Goal: Find specific page/section: Find specific page/section

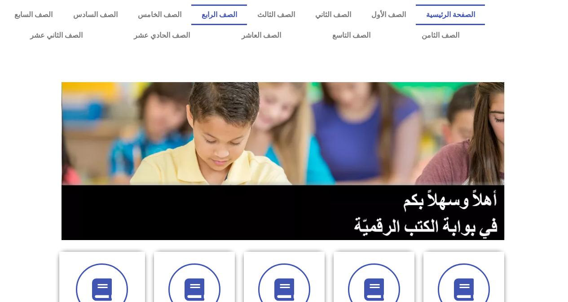
click at [247, 11] on link "الصف الرابع" at bounding box center [219, 14] width 56 height 21
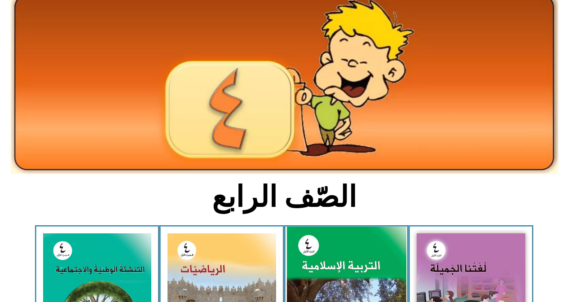
scroll to position [135, 0]
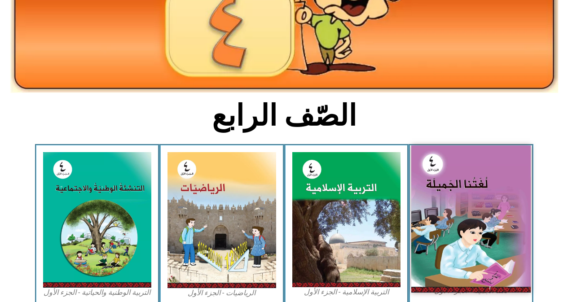
click at [458, 206] on img at bounding box center [470, 218] width 119 height 147
click at [458, 204] on img at bounding box center [470, 218] width 119 height 147
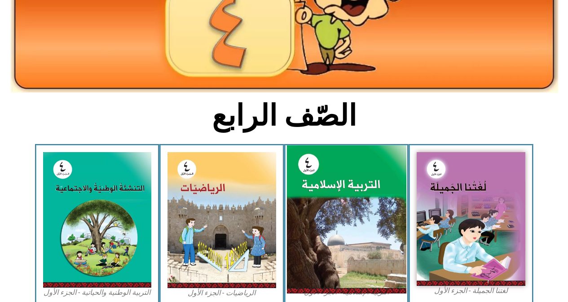
click at [363, 212] on img at bounding box center [345, 219] width 119 height 149
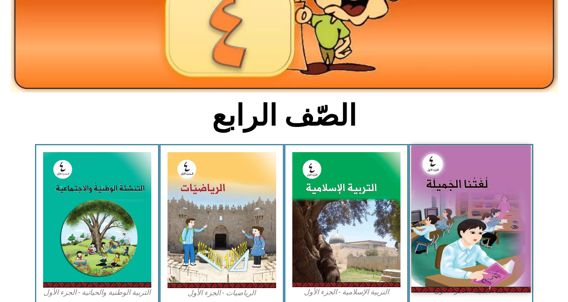
click at [434, 206] on img at bounding box center [470, 218] width 119 height 147
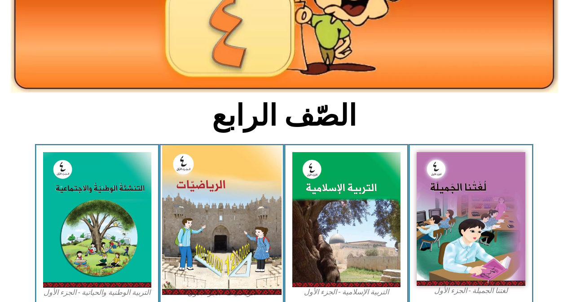
click at [253, 212] on img at bounding box center [221, 219] width 119 height 149
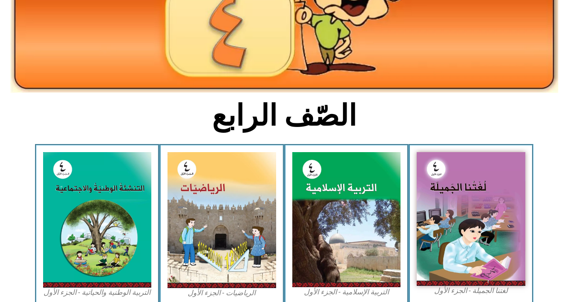
drag, startPoint x: 18, startPoint y: 211, endPoint x: 570, endPoint y: 207, distance: 552.1
click at [393, 207] on section "لغتنا الجميلة - الجزء الأول​ التربية الإسلامية - الجزء الأول الرياضيات - الجزء …" at bounding box center [284, 225] width 568 height 162
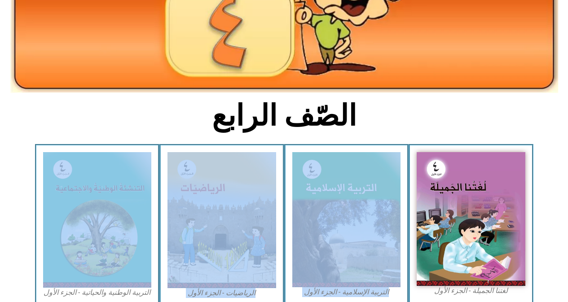
scroll to position [399, 0]
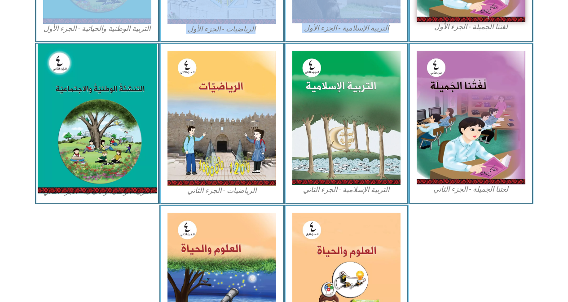
click at [146, 182] on img at bounding box center [96, 118] width 119 height 149
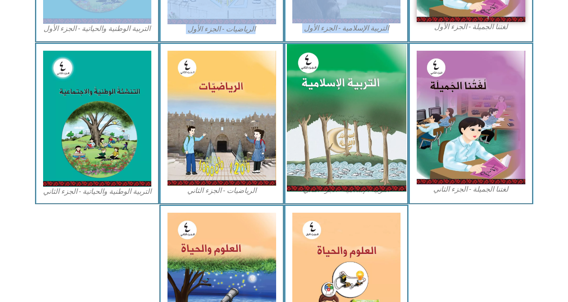
drag, startPoint x: 146, startPoint y: 182, endPoint x: 322, endPoint y: 163, distance: 176.9
click at [322, 163] on img at bounding box center [345, 118] width 119 height 148
click at [323, 163] on img at bounding box center [345, 118] width 119 height 148
click at [324, 164] on img at bounding box center [345, 118] width 119 height 148
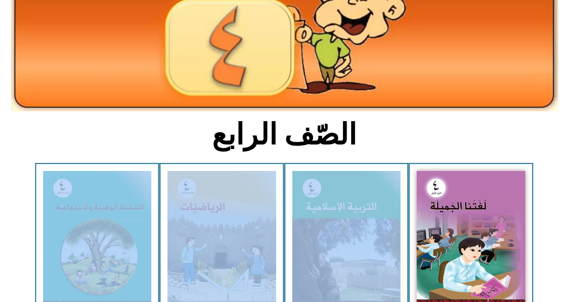
scroll to position [0, 0]
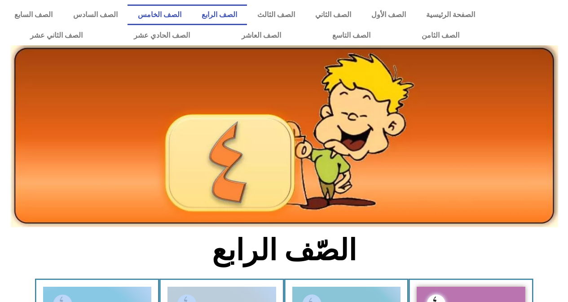
click at [191, 13] on link "الصف الخامس" at bounding box center [159, 14] width 64 height 21
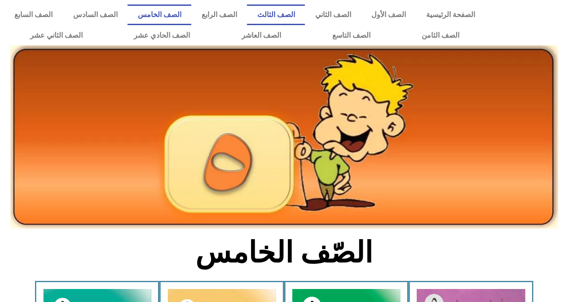
click at [283, 16] on link "الصف الثالث" at bounding box center [276, 14] width 58 height 21
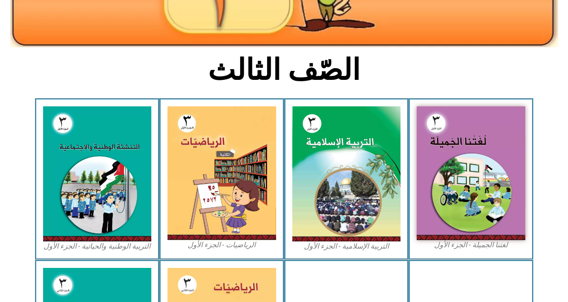
scroll to position [224, 0]
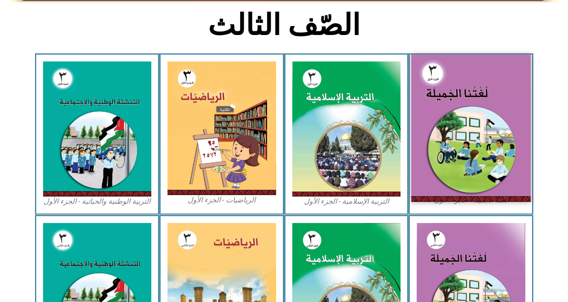
click at [504, 93] on img at bounding box center [470, 128] width 119 height 147
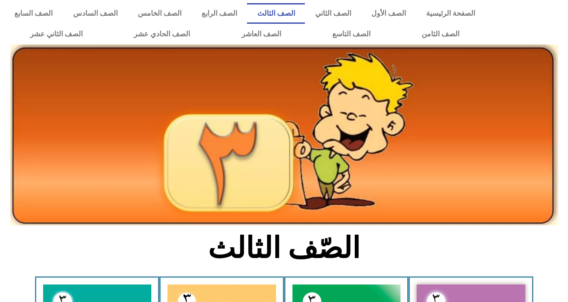
scroll to position [0, 0]
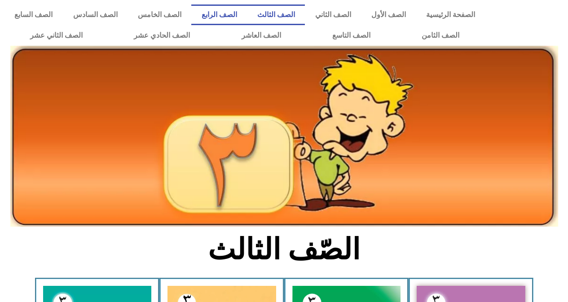
click at [247, 9] on link "الصف الرابع" at bounding box center [219, 14] width 56 height 21
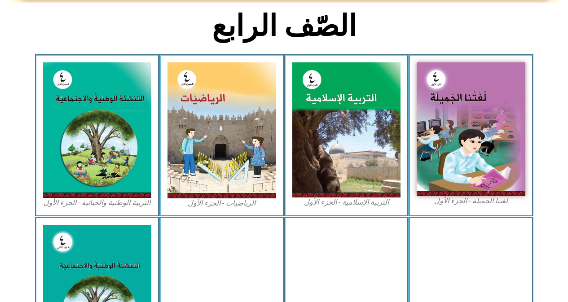
scroll to position [224, 0]
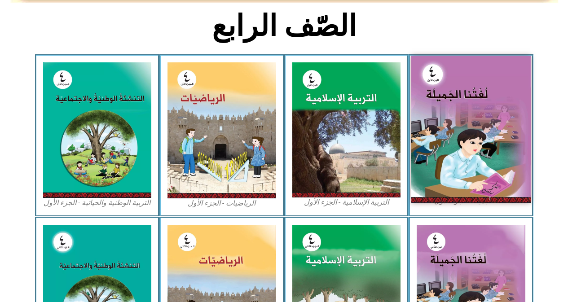
click at [428, 83] on img at bounding box center [470, 129] width 119 height 147
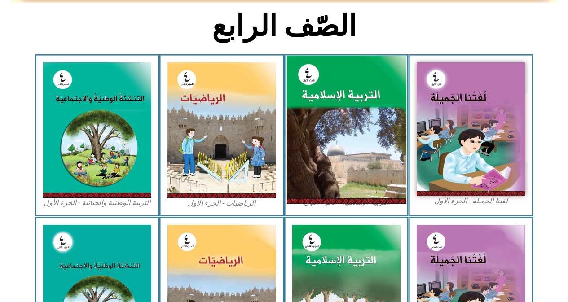
click at [360, 94] on img at bounding box center [345, 130] width 119 height 149
drag, startPoint x: 360, startPoint y: 94, endPoint x: 385, endPoint y: 106, distance: 27.3
click at [363, 98] on img at bounding box center [345, 130] width 119 height 149
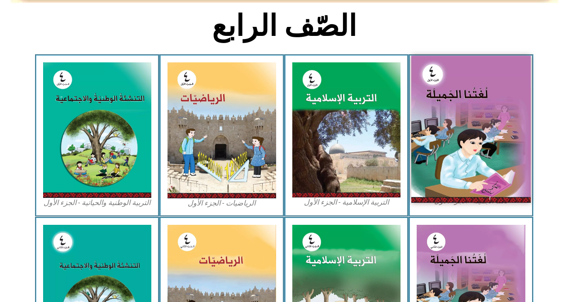
click at [433, 115] on img at bounding box center [470, 129] width 119 height 147
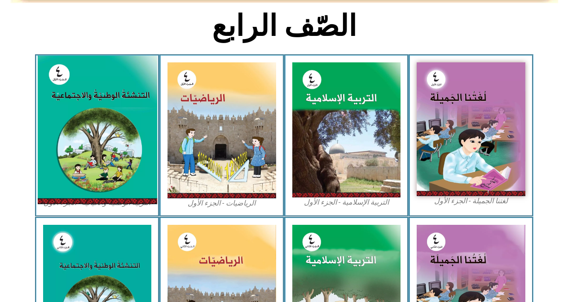
drag, startPoint x: 43, startPoint y: 204, endPoint x: 67, endPoint y: 197, distance: 25.6
click at [67, 197] on figure "التربية الوطنية والحياتية - الجزء الأول​" at bounding box center [97, 134] width 109 height 145
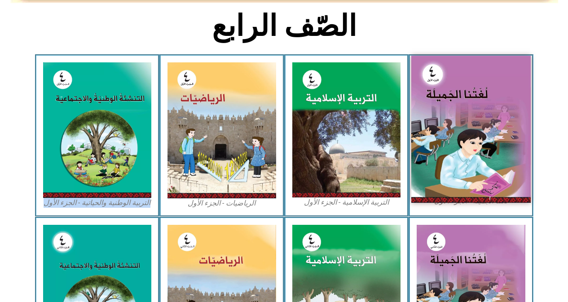
click at [473, 96] on img at bounding box center [470, 129] width 119 height 147
drag, startPoint x: 474, startPoint y: 97, endPoint x: 442, endPoint y: 74, distance: 39.4
click at [442, 74] on img at bounding box center [470, 129] width 119 height 147
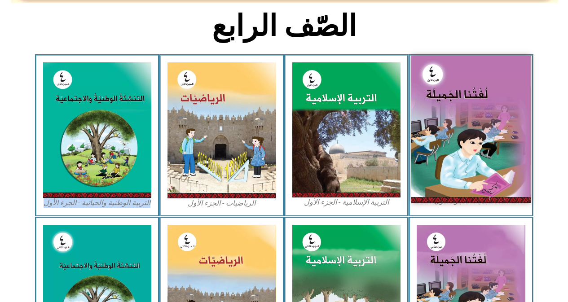
click at [442, 74] on img at bounding box center [470, 129] width 119 height 147
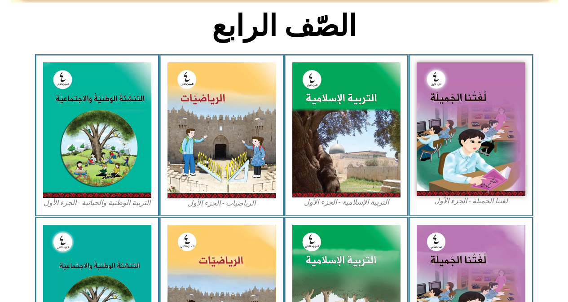
click at [281, 103] on div "الرياضيات - الجزء الأول​" at bounding box center [221, 135] width 125 height 162
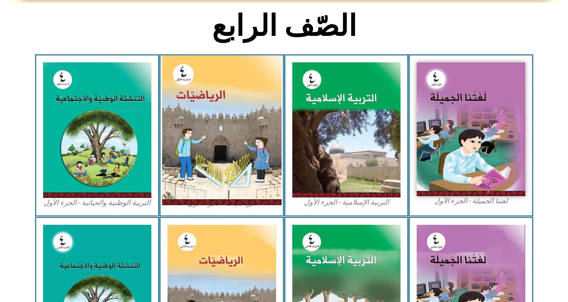
click at [242, 107] on img at bounding box center [221, 130] width 119 height 149
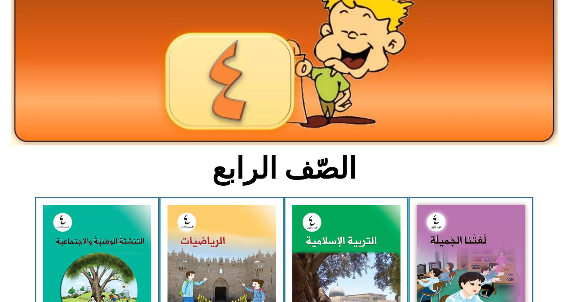
scroll to position [0, 0]
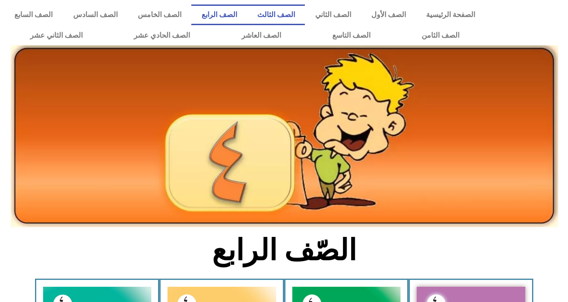
click at [305, 12] on link "الصف الثالث" at bounding box center [276, 14] width 58 height 21
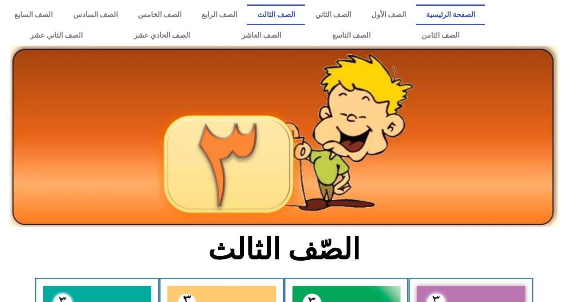
click at [445, 21] on link "الصفحة الرئيسية" at bounding box center [450, 14] width 69 height 21
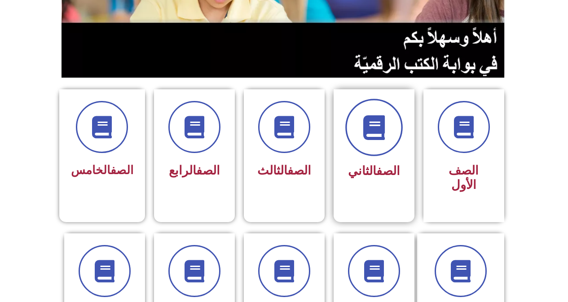
scroll to position [180, 0]
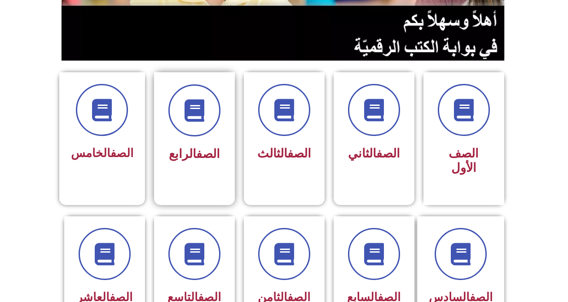
click at [161, 141] on div "الصف الرابع" at bounding box center [194, 131] width 81 height 119
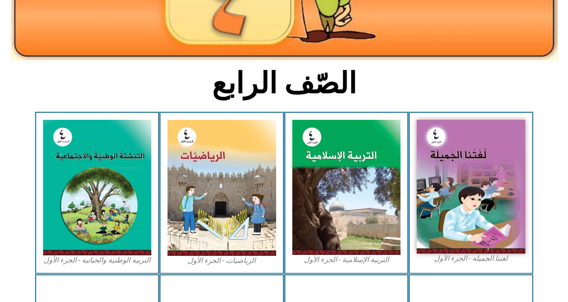
scroll to position [269, 0]
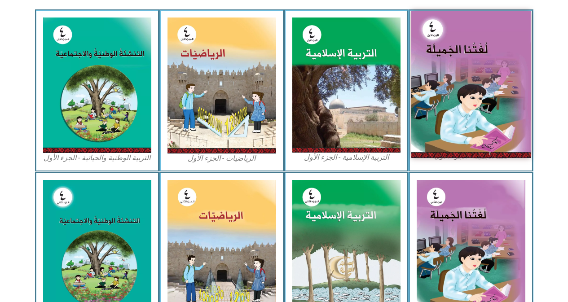
click at [429, 105] on img at bounding box center [470, 84] width 119 height 147
drag, startPoint x: 429, startPoint y: 105, endPoint x: 461, endPoint y: 187, distance: 88.4
click at [429, 105] on img at bounding box center [470, 84] width 119 height 147
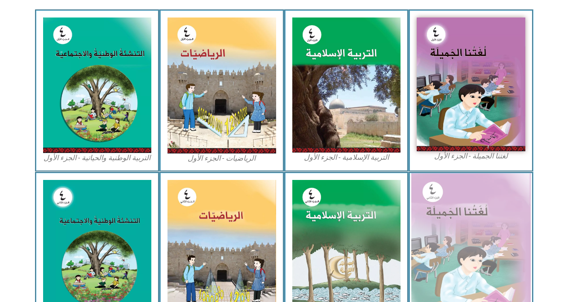
click at [464, 191] on img at bounding box center [470, 246] width 119 height 147
drag, startPoint x: 464, startPoint y: 191, endPoint x: 385, endPoint y: 197, distance: 79.2
click at [463, 191] on img at bounding box center [470, 246] width 119 height 147
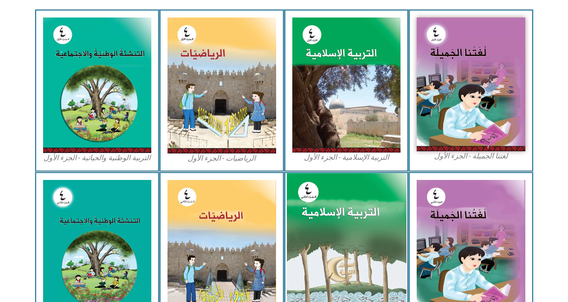
click at [384, 197] on img at bounding box center [345, 247] width 119 height 148
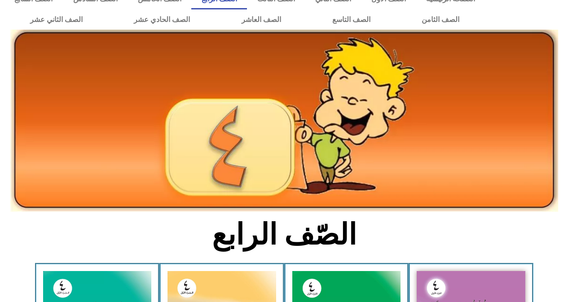
scroll to position [0, 0]
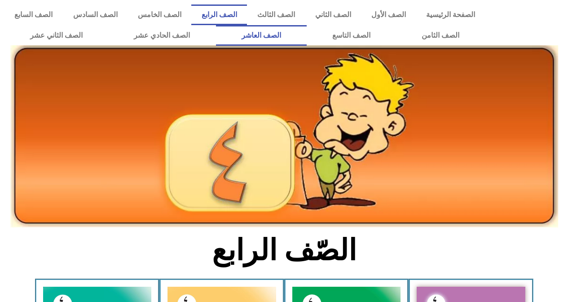
click at [307, 39] on link "الصف العاشر" at bounding box center [261, 35] width 91 height 21
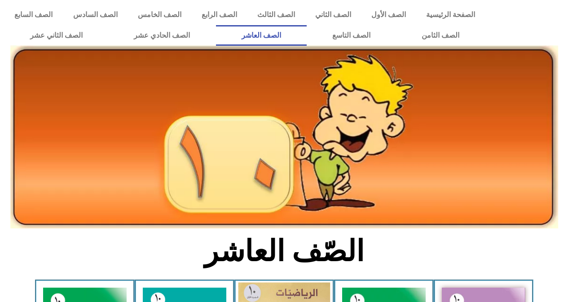
scroll to position [224, 0]
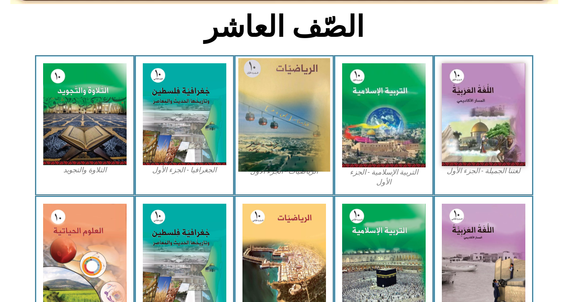
click at [304, 138] on img at bounding box center [284, 115] width 92 height 114
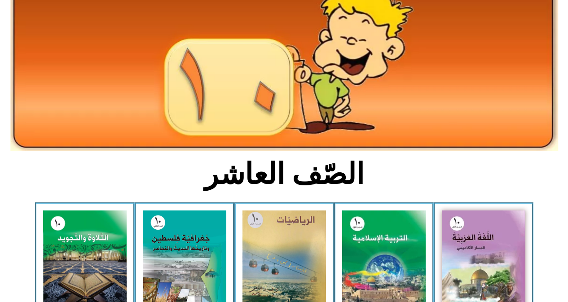
scroll to position [0, 0]
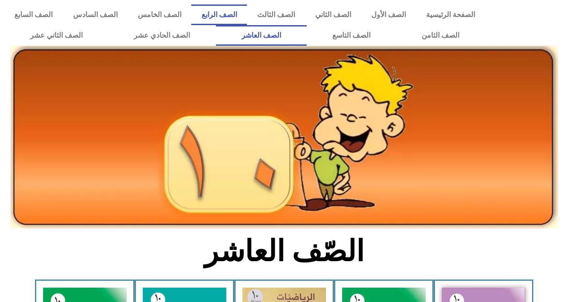
click at [245, 9] on link "الصف الرابع" at bounding box center [219, 14] width 56 height 21
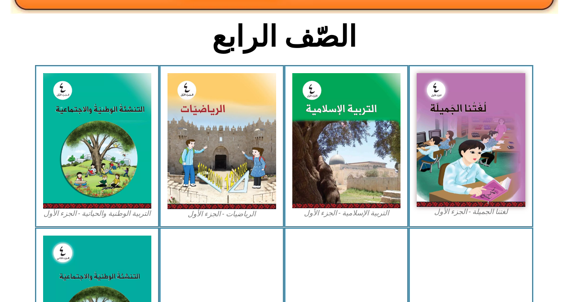
scroll to position [224, 0]
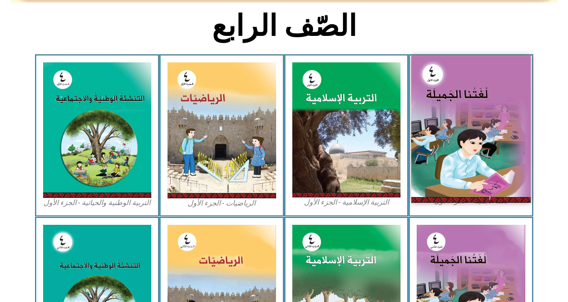
click at [456, 73] on img at bounding box center [470, 129] width 119 height 147
drag, startPoint x: 456, startPoint y: 73, endPoint x: 180, endPoint y: 89, distance: 277.4
click at [456, 75] on img at bounding box center [470, 129] width 119 height 147
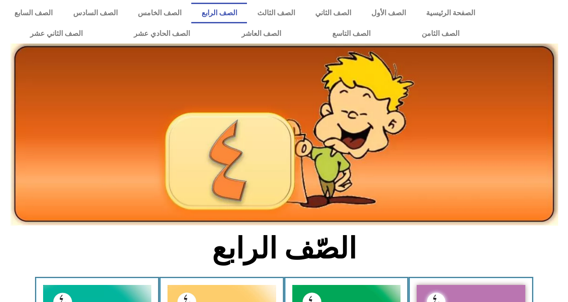
scroll to position [0, 0]
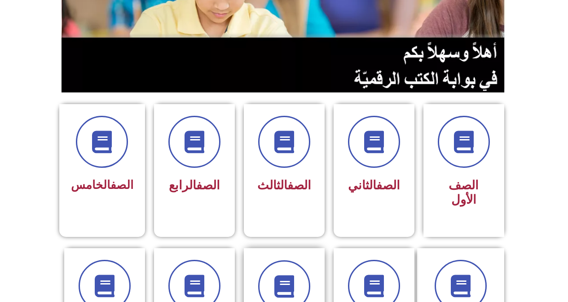
scroll to position [224, 0]
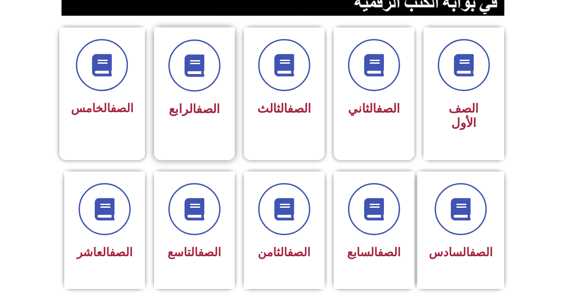
click at [210, 127] on div "الصف الرابع" at bounding box center [194, 86] width 81 height 119
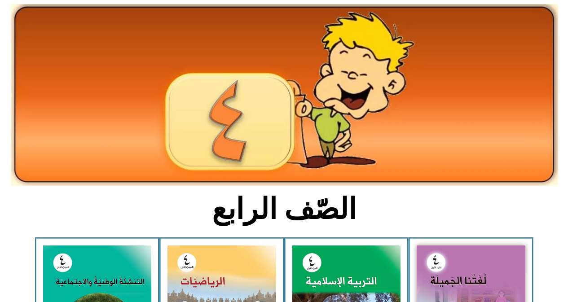
scroll to position [180, 0]
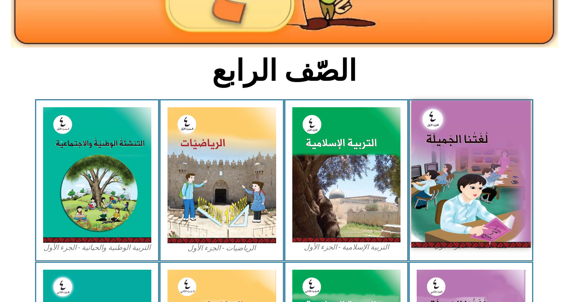
click at [460, 235] on img at bounding box center [470, 174] width 119 height 147
